Goal: Task Accomplishment & Management: Use online tool/utility

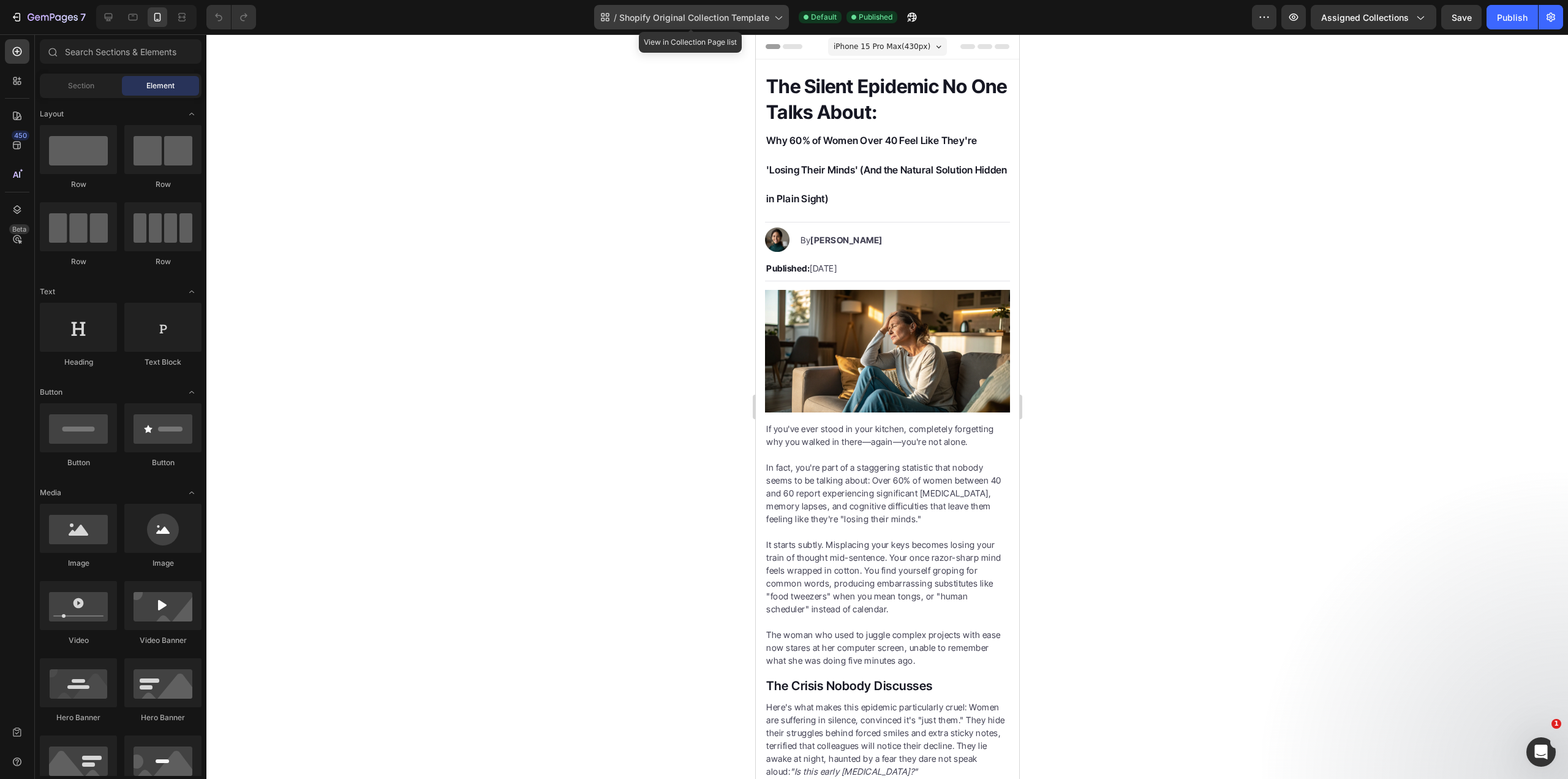
click at [681, 14] on span "Shopify Original Collection Template" at bounding box center [694, 18] width 150 height 13
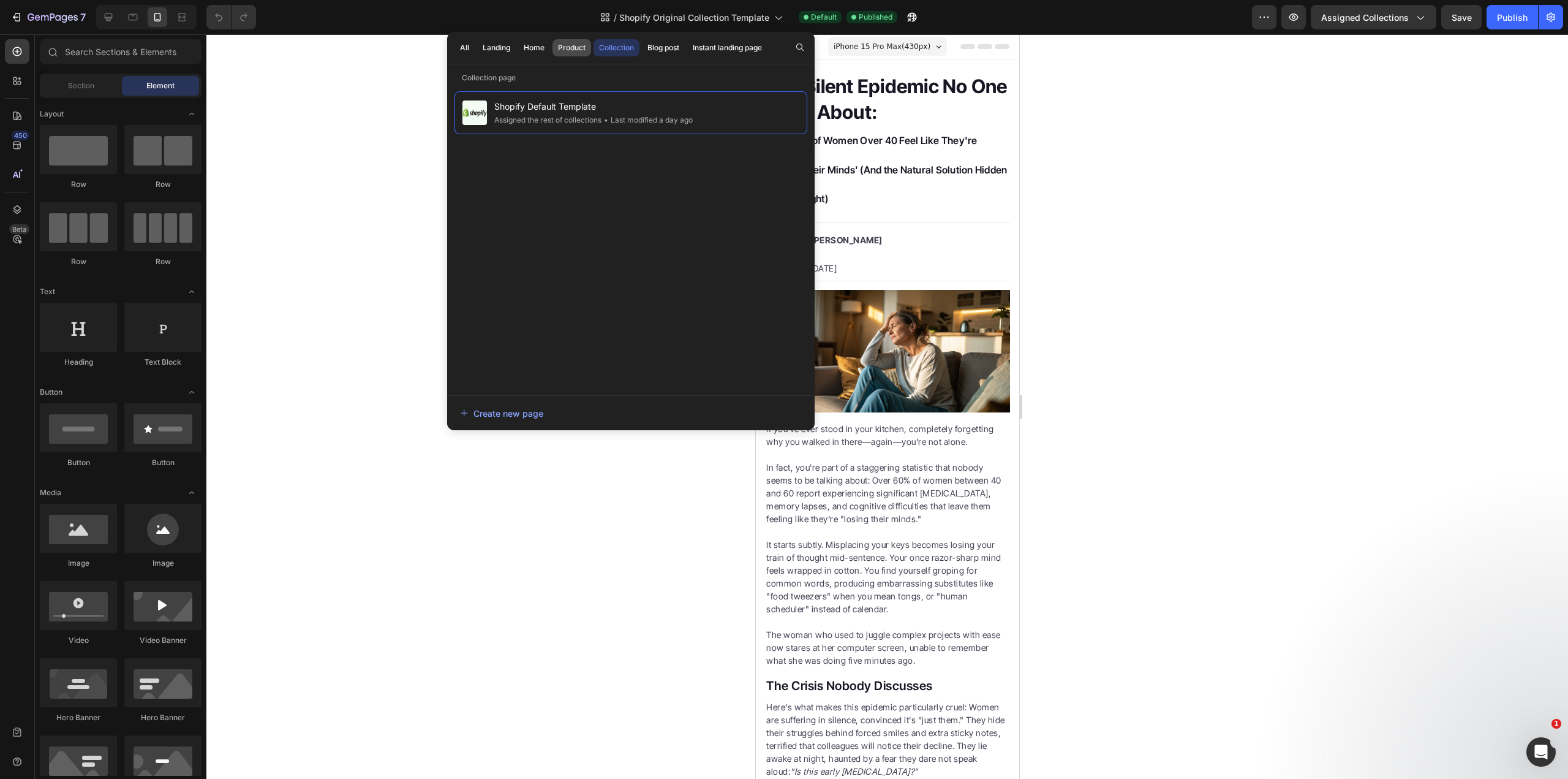
click at [571, 45] on div "Product" at bounding box center [571, 48] width 27 height 11
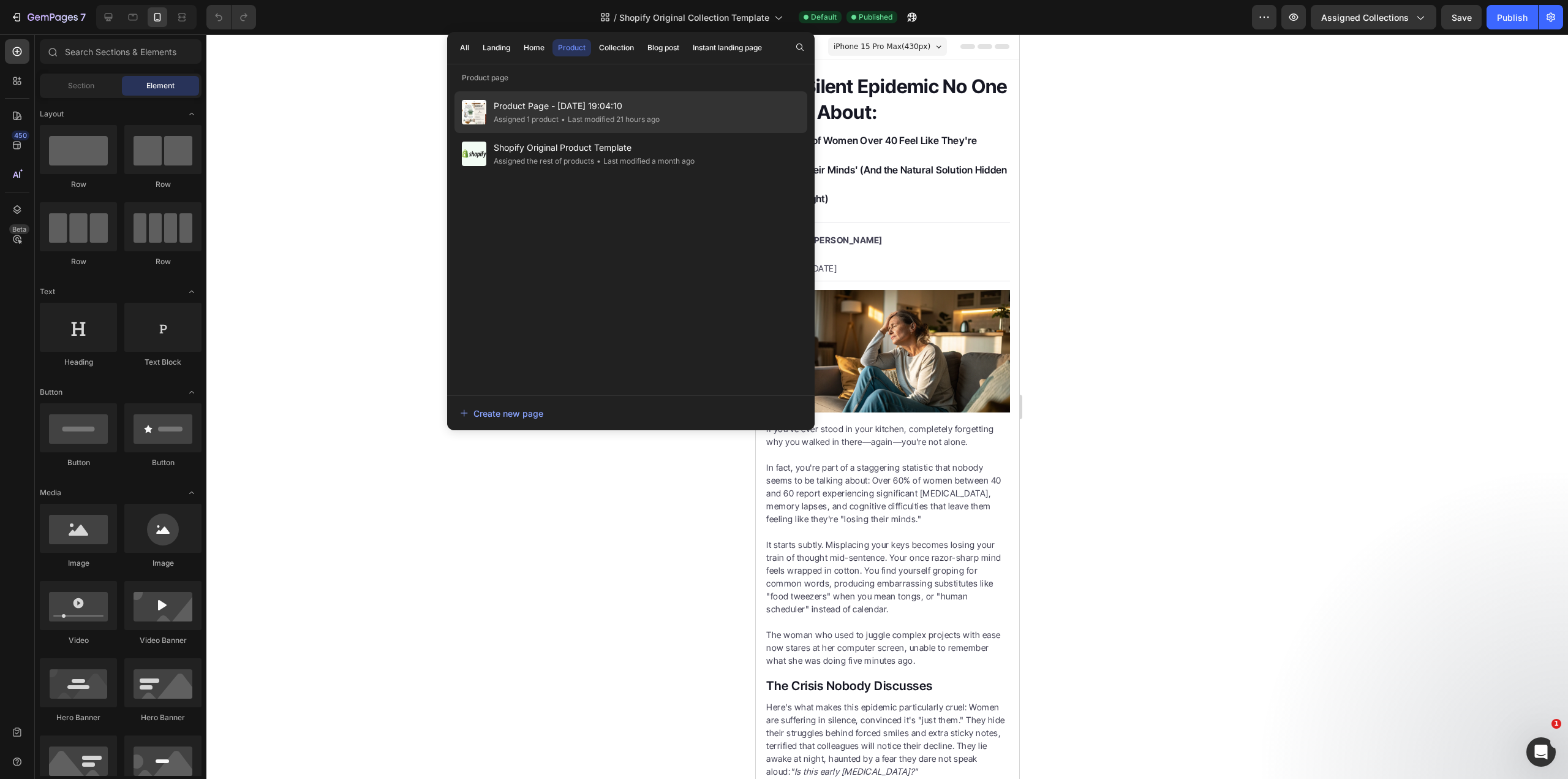
click at [552, 115] on div "Assigned 1 product" at bounding box center [526, 119] width 65 height 12
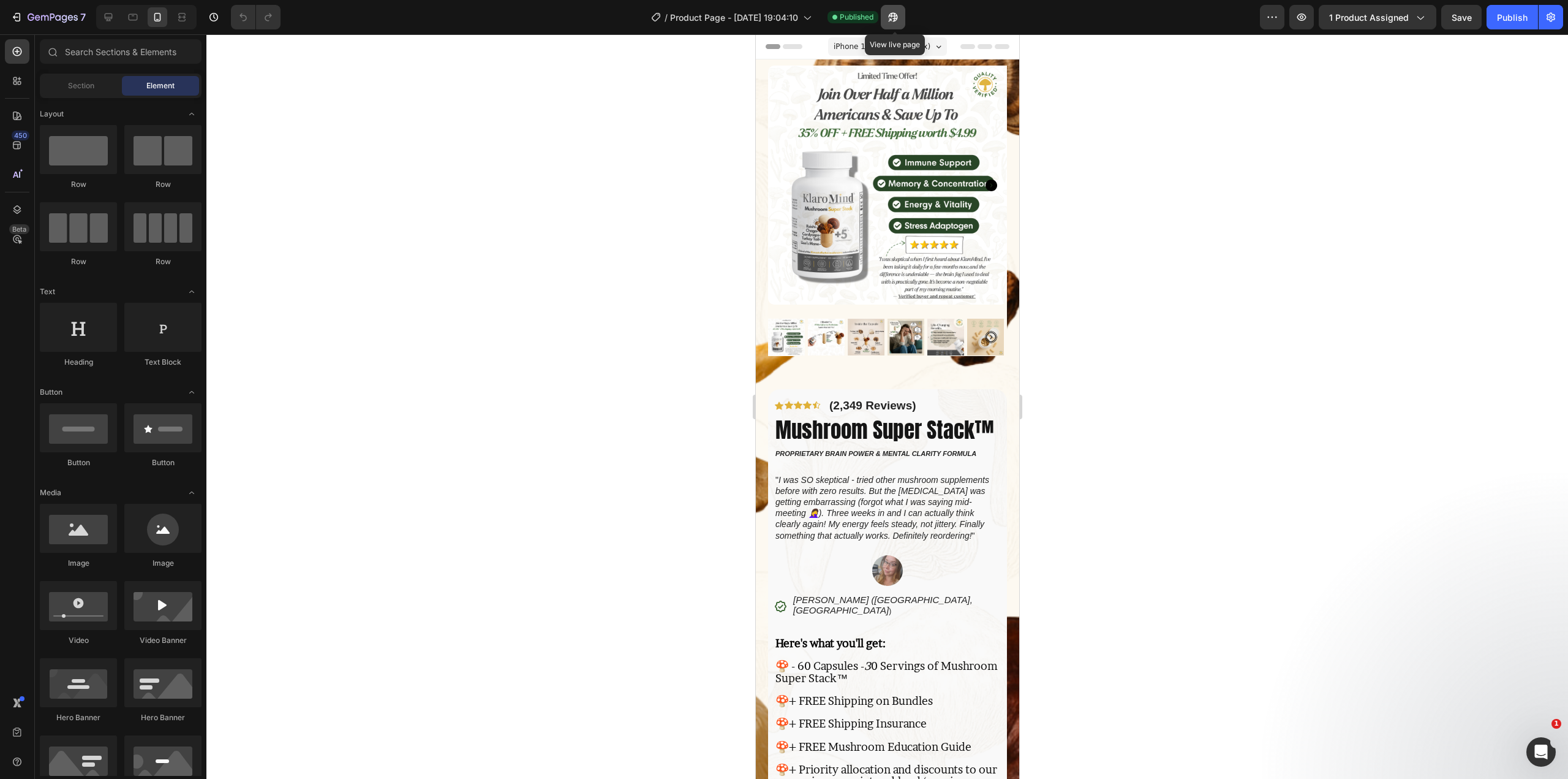
click at [892, 18] on icon "button" at bounding box center [891, 20] width 3 height 3
